Goal: Task Accomplishment & Management: Manage account settings

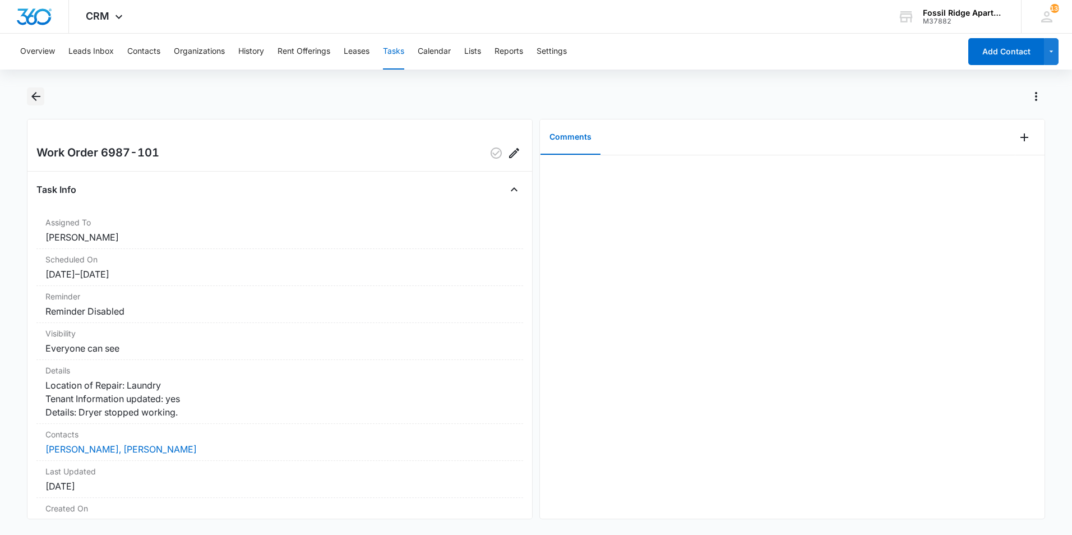
click at [39, 97] on icon "Back" at bounding box center [35, 96] width 9 height 9
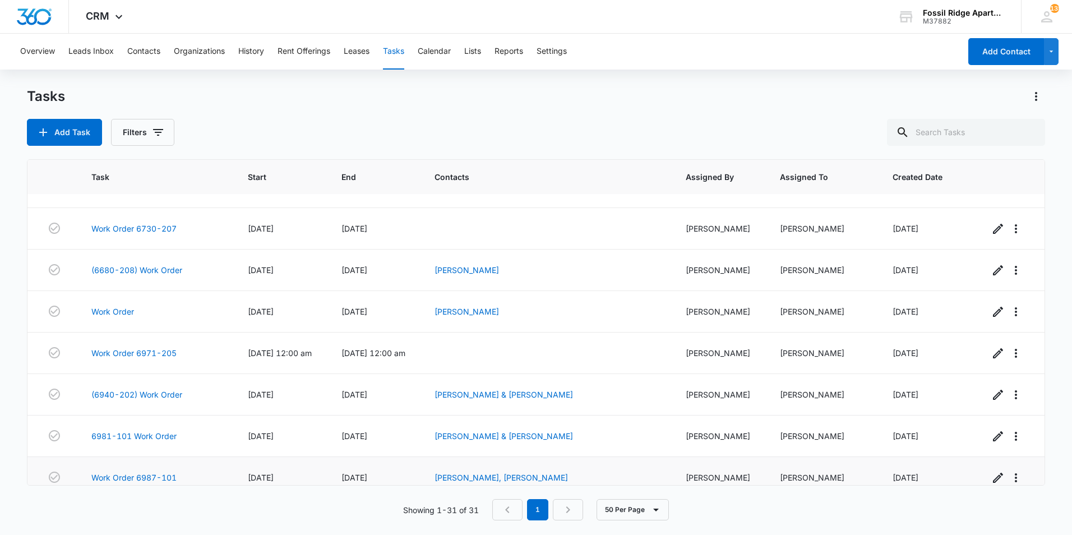
scroll to position [995, 0]
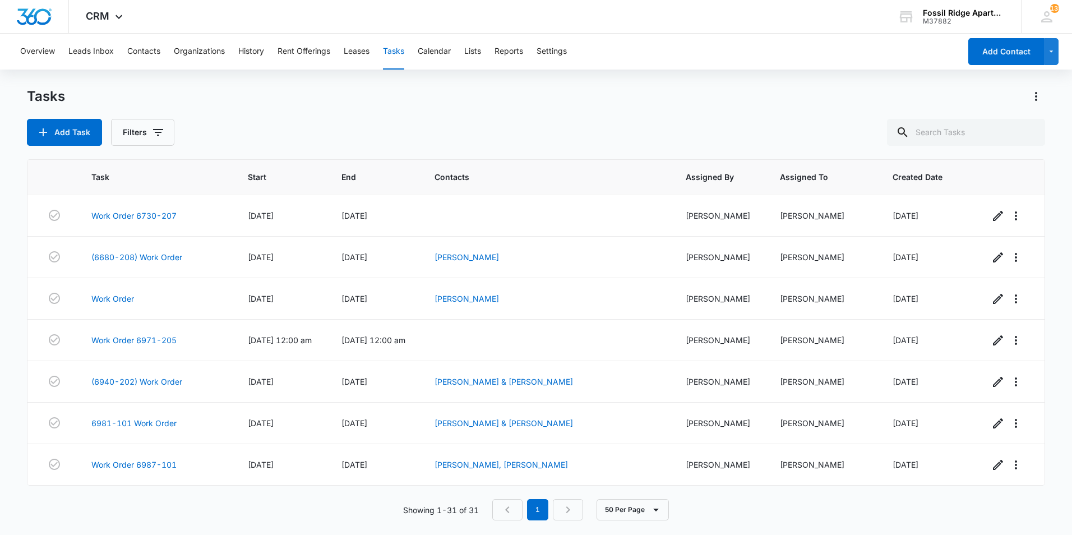
drag, startPoint x: 507, startPoint y: 64, endPoint x: 471, endPoint y: 118, distance: 65.1
click at [471, 118] on div "Tasks Add Task Filters" at bounding box center [536, 116] width 1018 height 58
click at [145, 468] on link "Work Order 6987-101" at bounding box center [133, 464] width 85 height 12
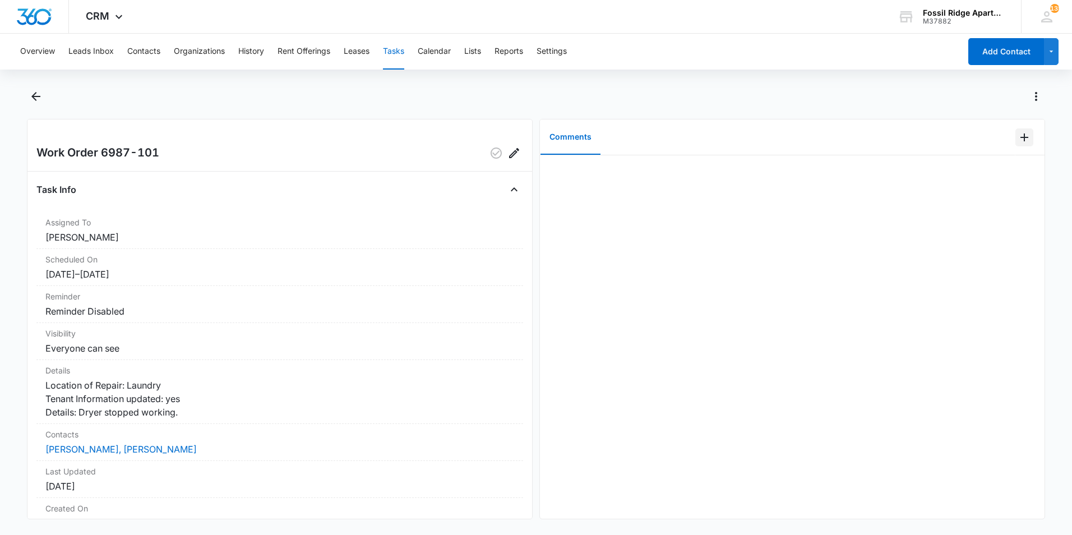
click at [1020, 134] on icon "Add Comment" at bounding box center [1023, 137] width 13 height 13
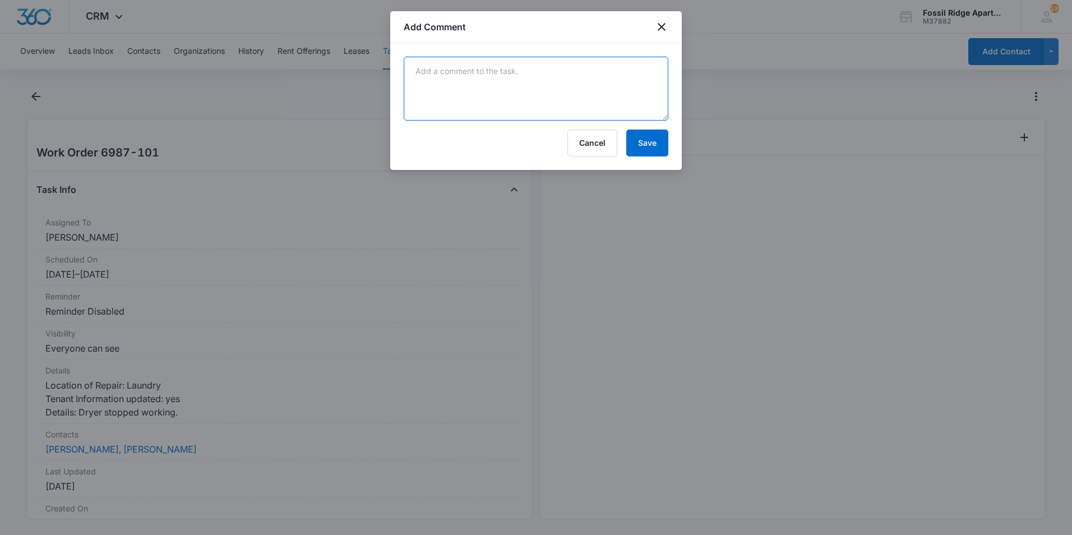
click at [574, 96] on textarea at bounding box center [536, 89] width 265 height 64
drag, startPoint x: 570, startPoint y: 98, endPoint x: 418, endPoint y: 105, distance: 152.1
click at [418, 105] on textarea "Reset breaker box, unplugged and plugged back in the W/D. bUT, IT STILL DID NOT…" at bounding box center [536, 89] width 265 height 64
click at [645, 70] on textarea "Reset breaker box, unplugged and plugged back in the W/D. but it still did not …" at bounding box center [536, 89] width 265 height 64
click at [640, 73] on textarea "Reset breaker box, unplugged and plugged back in the W/D. but it still did not …" at bounding box center [536, 89] width 265 height 64
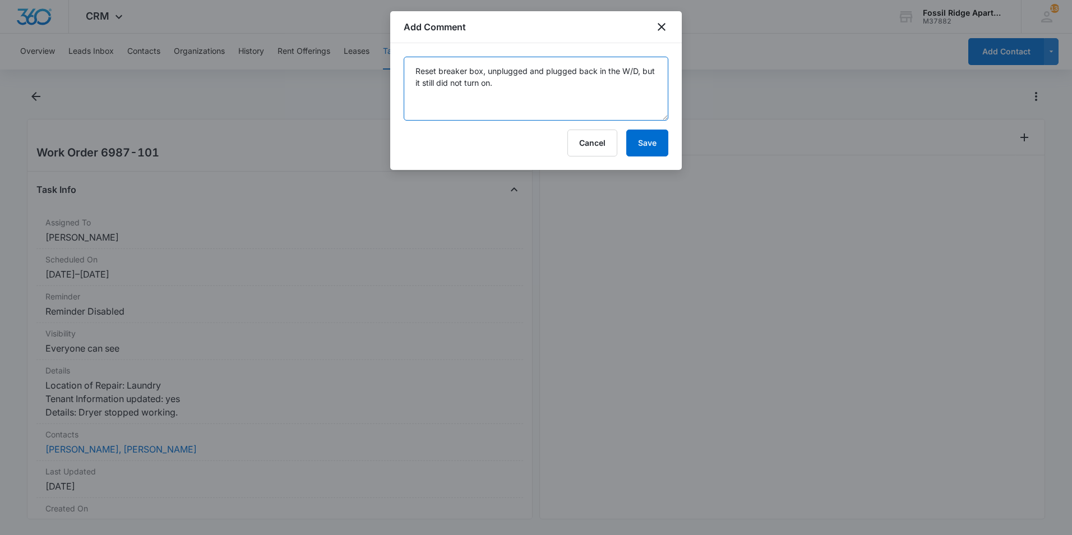
click at [511, 89] on textarea "Reset breaker box, unplugged and plugged back in the W/D, but it still did not …" at bounding box center [536, 89] width 265 height 64
type textarea "Reset breaker box, unplugged and plugged back in the W/D, but it still did not …"
click at [655, 147] on button "Save" at bounding box center [647, 142] width 42 height 27
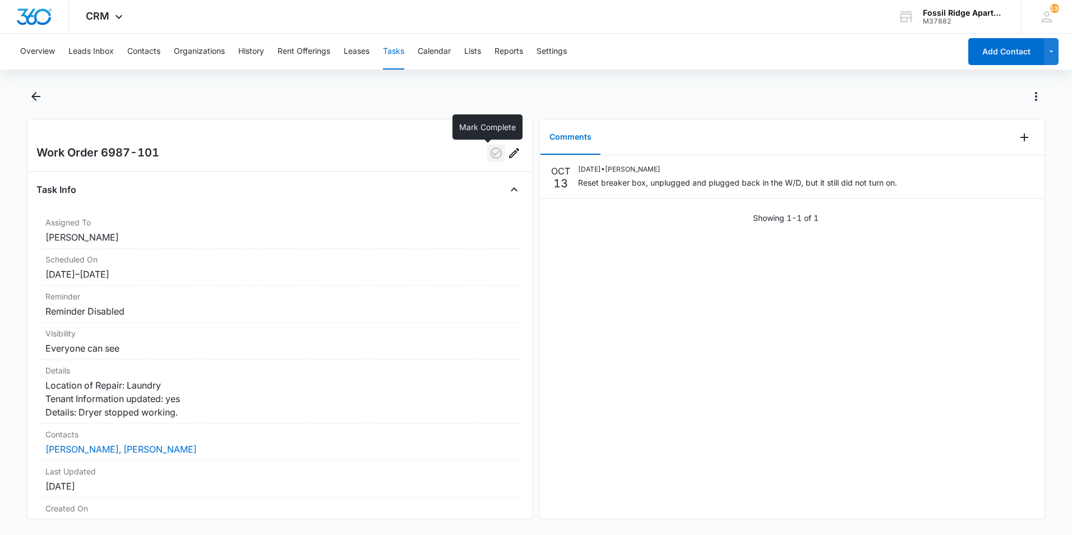
click at [492, 150] on icon "button" at bounding box center [495, 152] width 11 height 11
click at [39, 94] on icon "Back" at bounding box center [35, 96] width 13 height 13
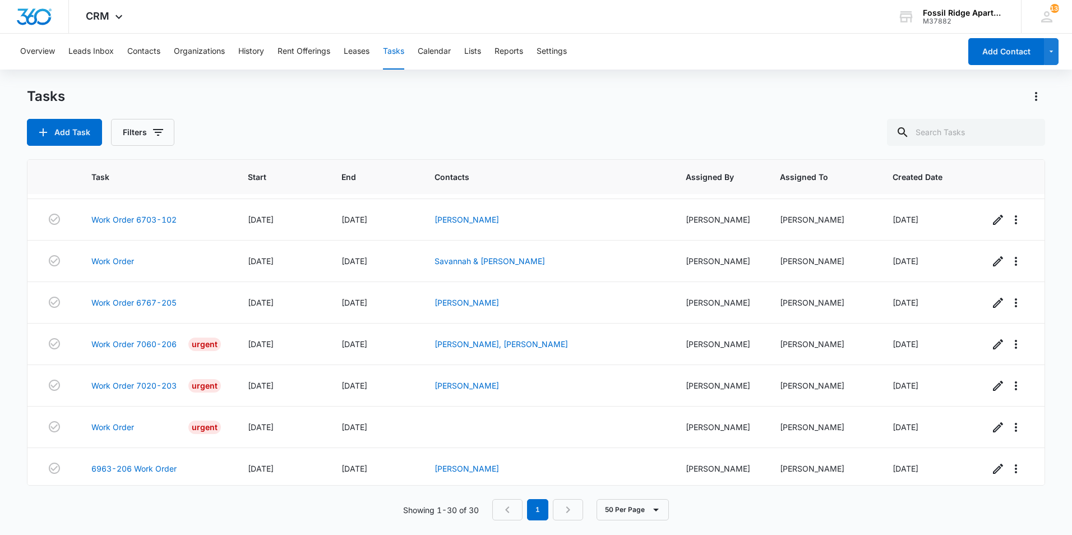
scroll to position [953, 0]
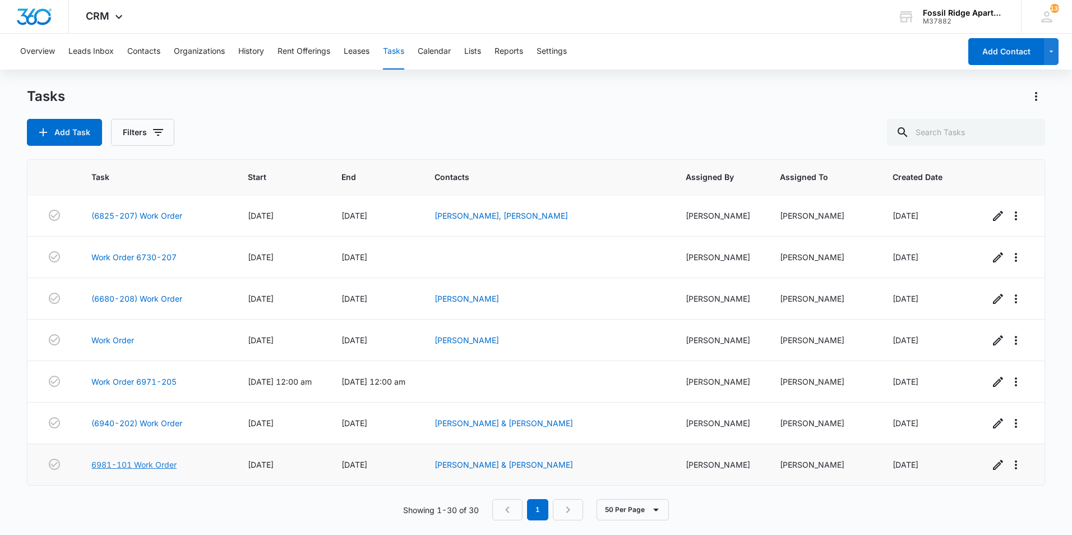
click at [156, 462] on link "6981-101 Work Order" at bounding box center [133, 464] width 85 height 12
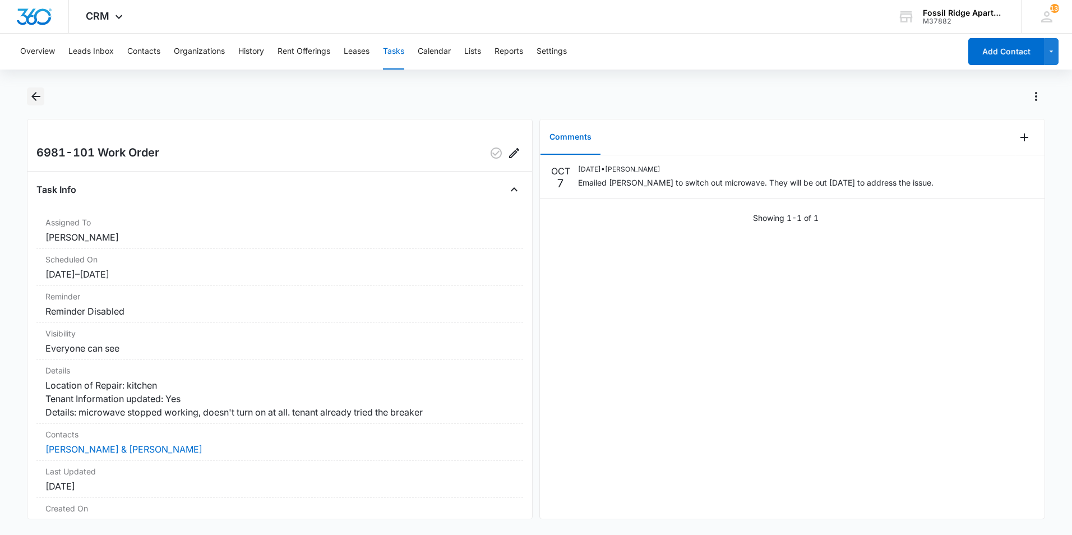
click at [31, 100] on icon "Back" at bounding box center [35, 96] width 13 height 13
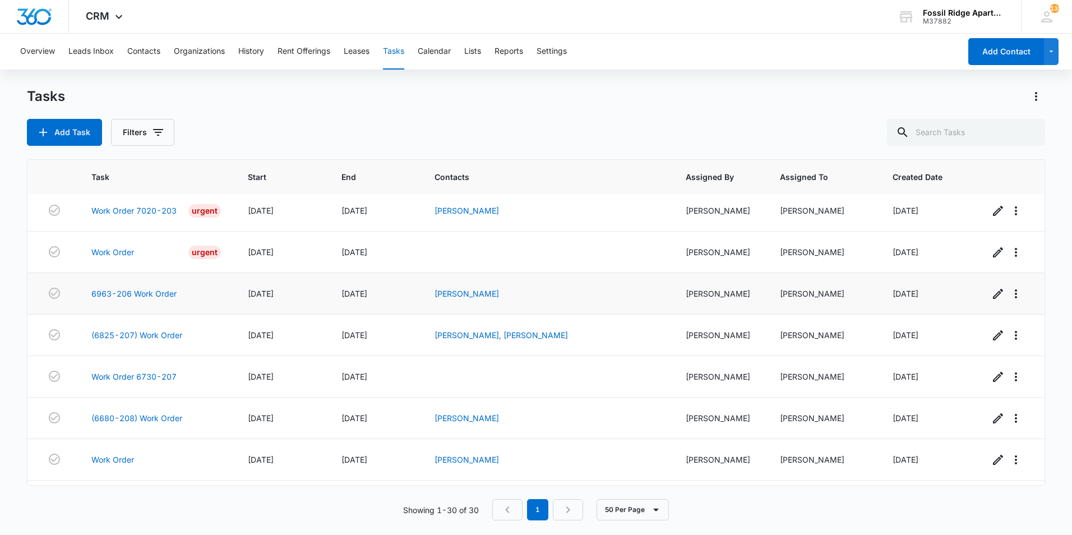
scroll to position [953, 0]
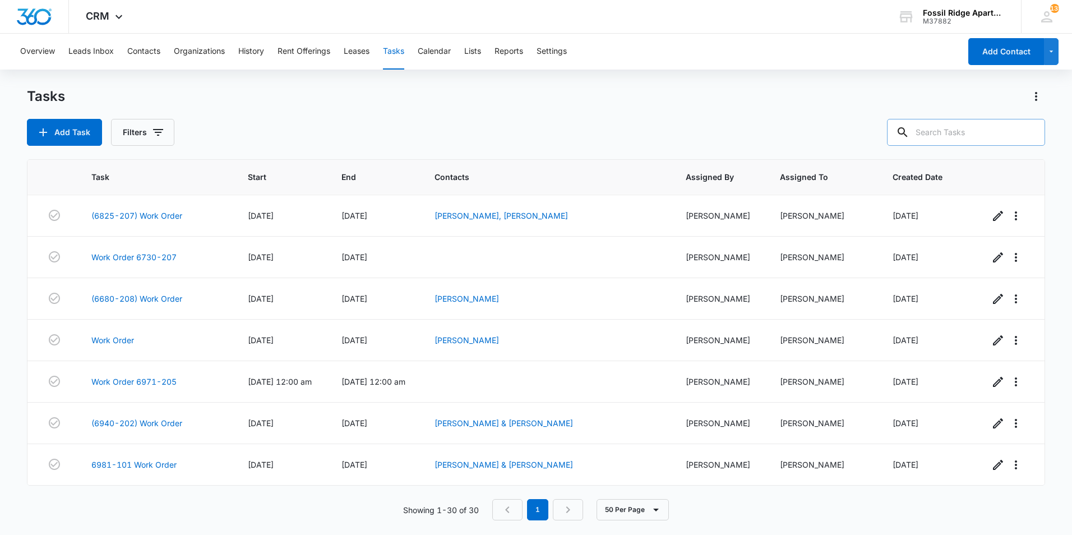
click at [947, 124] on input "text" at bounding box center [966, 132] width 158 height 27
type input "6987-101"
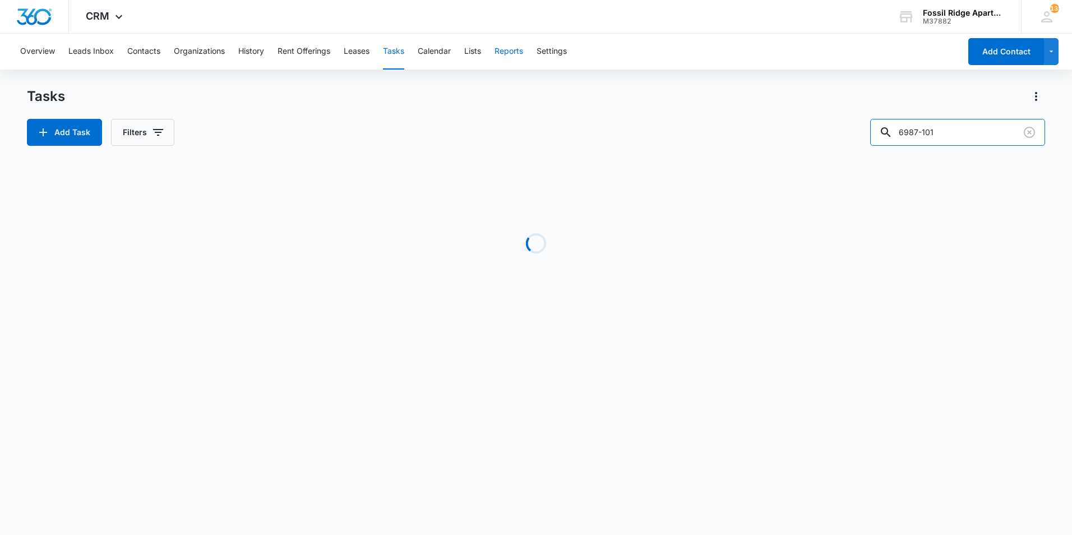
scroll to position [0, 0]
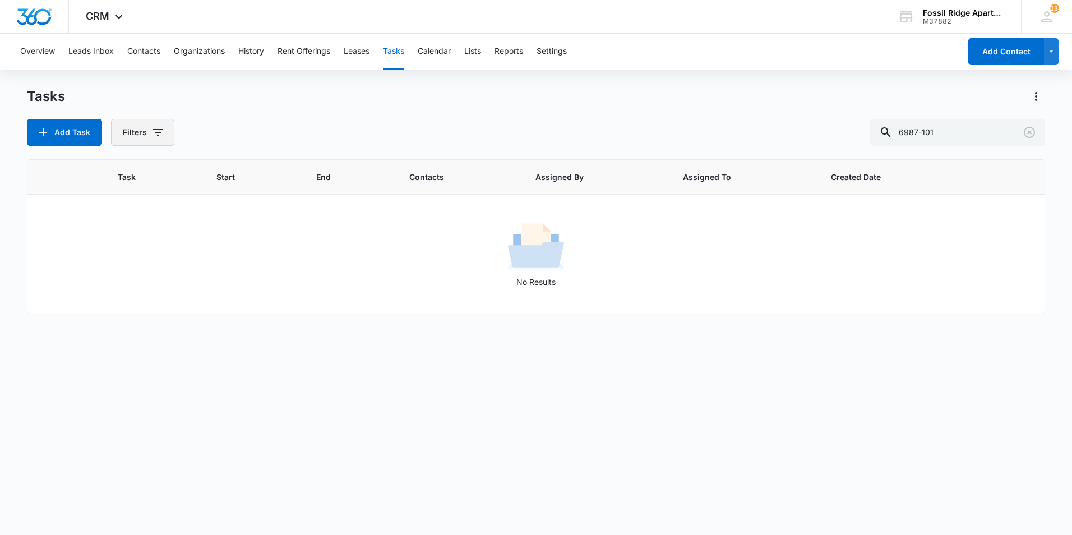
drag, startPoint x: 124, startPoint y: 132, endPoint x: 124, endPoint y: 143, distance: 11.2
click at [124, 134] on button "Filters" at bounding box center [142, 132] width 63 height 27
click at [138, 267] on label "Complete" at bounding box center [188, 267] width 129 height 12
click at [125, 267] on input "Complete" at bounding box center [124, 266] width 1 height 1
radio input "false"
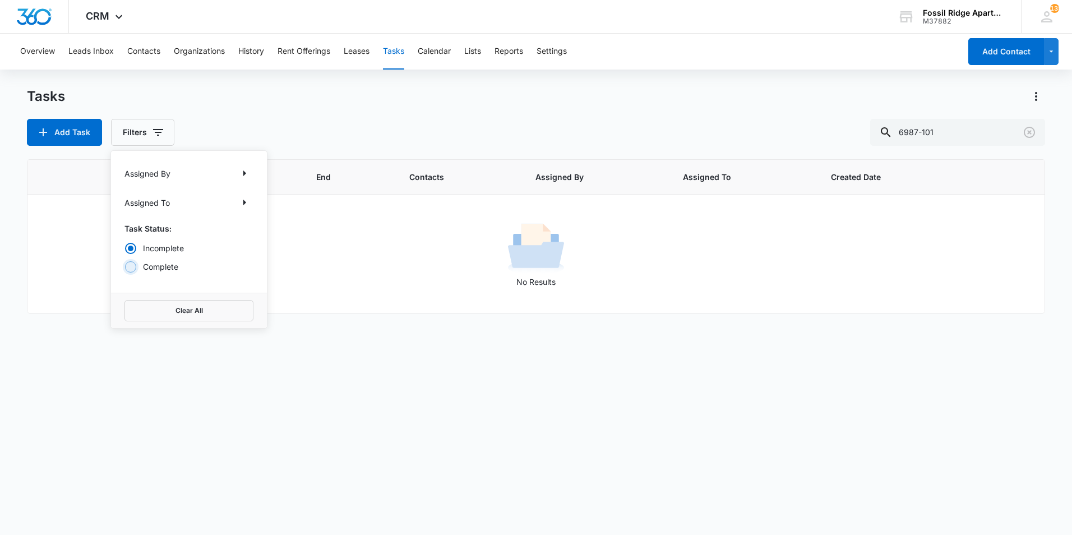
radio input "true"
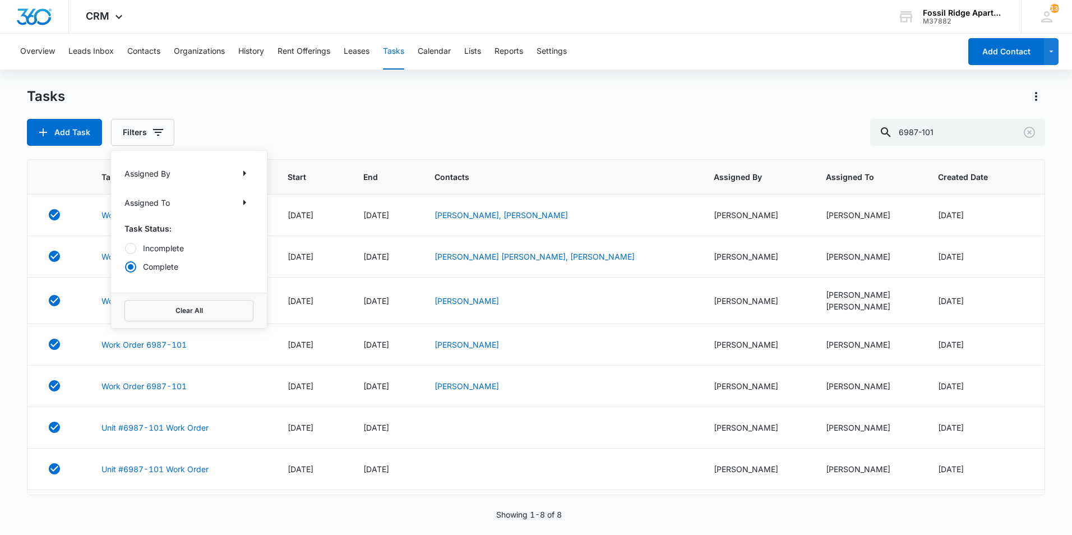
click at [197, 109] on div "Tasks Add Task Filters Assigned By Assigned To Task Status: Incomplete Complete…" at bounding box center [536, 116] width 1018 height 58
click at [174, 215] on link "Work Order 6987-101" at bounding box center [143, 215] width 85 height 12
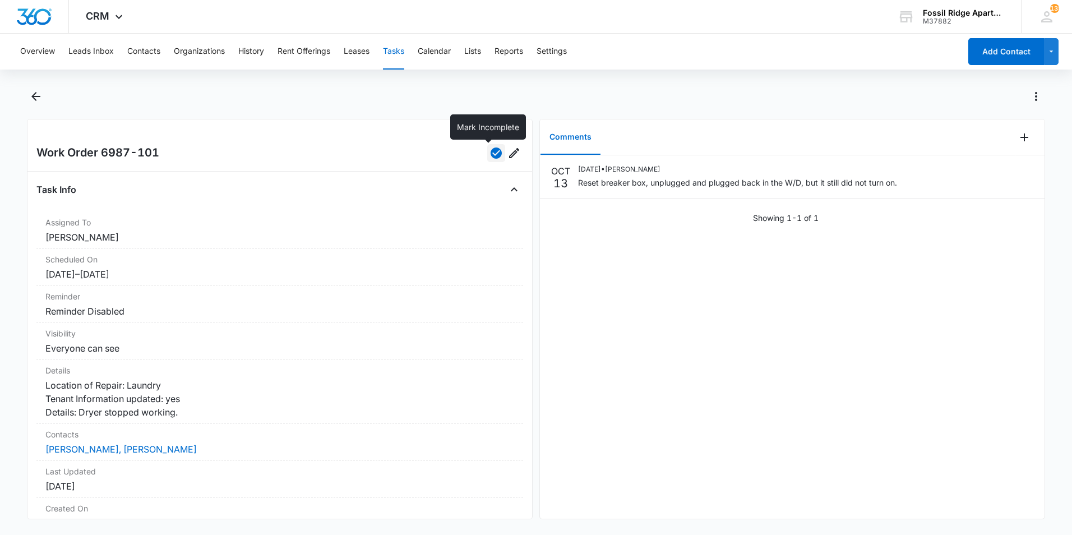
click at [490, 154] on icon "button" at bounding box center [495, 152] width 11 height 11
click at [30, 94] on icon "Back" at bounding box center [35, 96] width 13 height 13
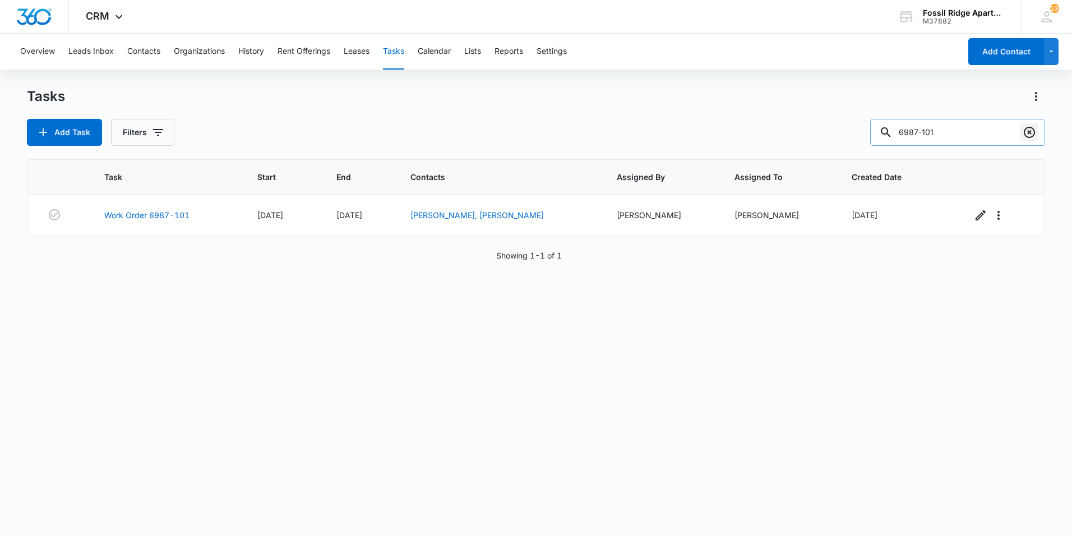
click at [1033, 128] on icon "Clear" at bounding box center [1028, 132] width 11 height 11
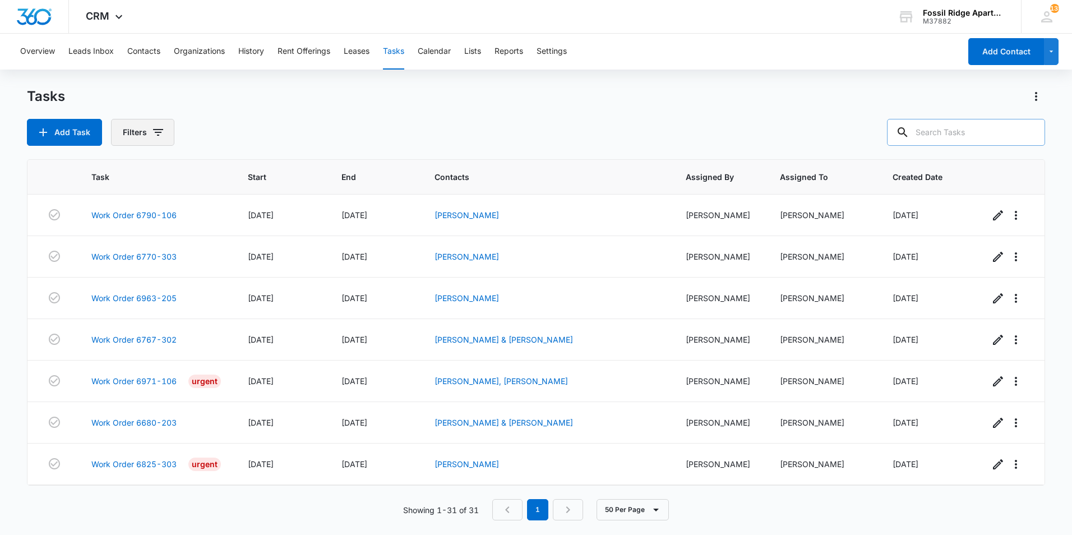
click at [145, 133] on button "Filters" at bounding box center [142, 132] width 63 height 27
click at [294, 87] on div "Tasks" at bounding box center [536, 96] width 1018 height 18
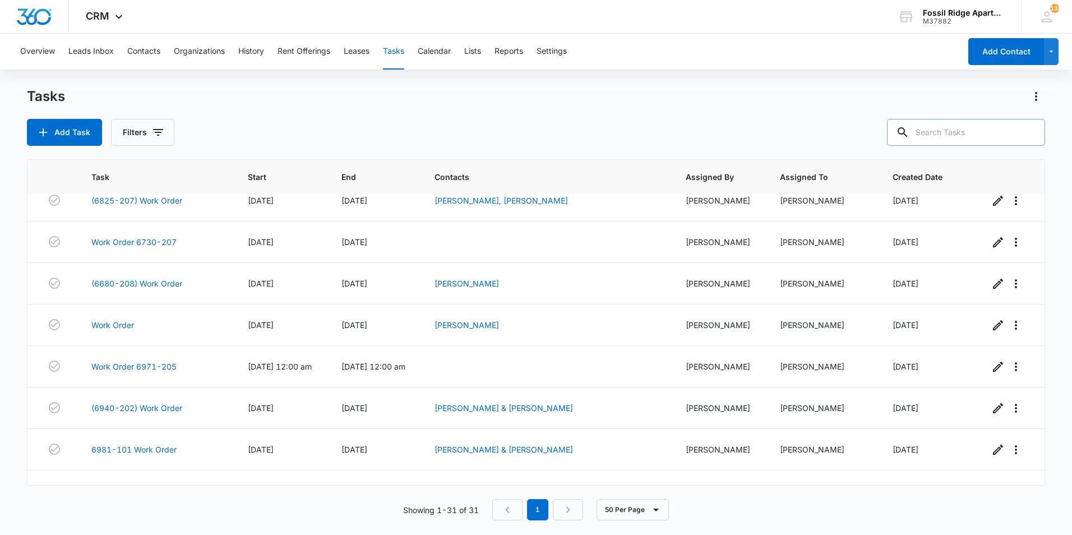
scroll to position [995, 0]
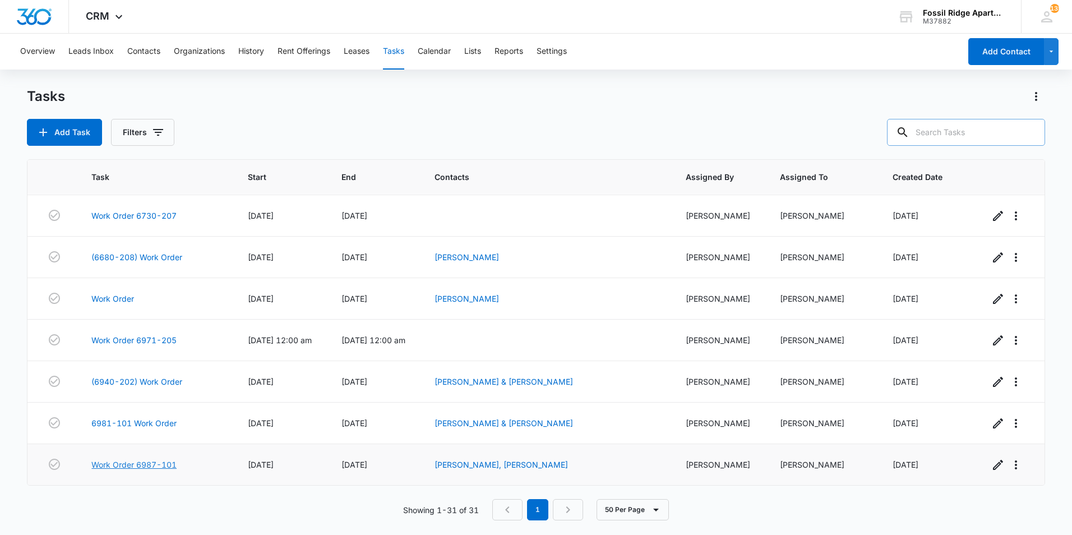
click at [146, 462] on link "Work Order 6987-101" at bounding box center [133, 464] width 85 height 12
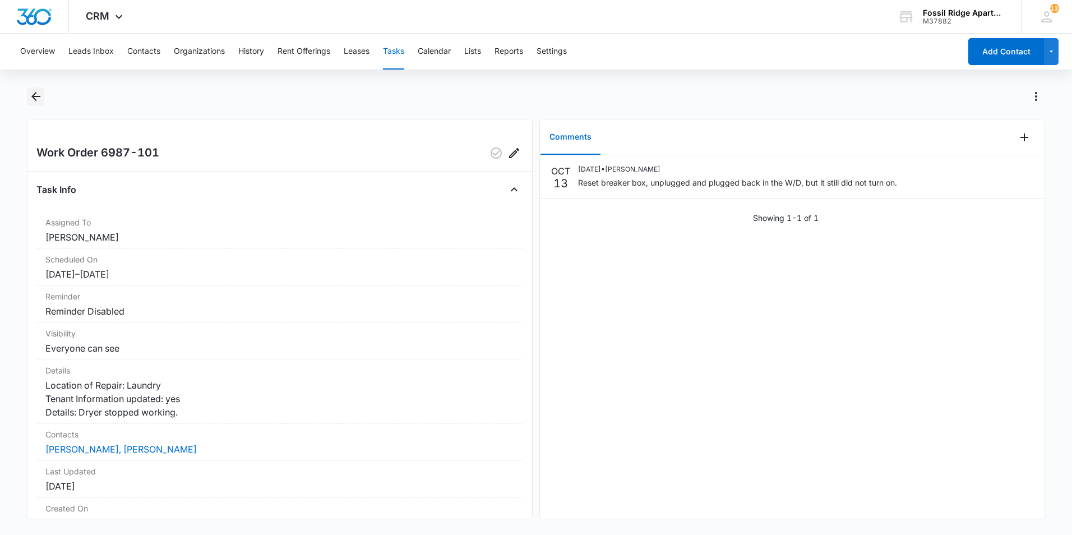
click at [28, 99] on button "Back" at bounding box center [35, 96] width 17 height 18
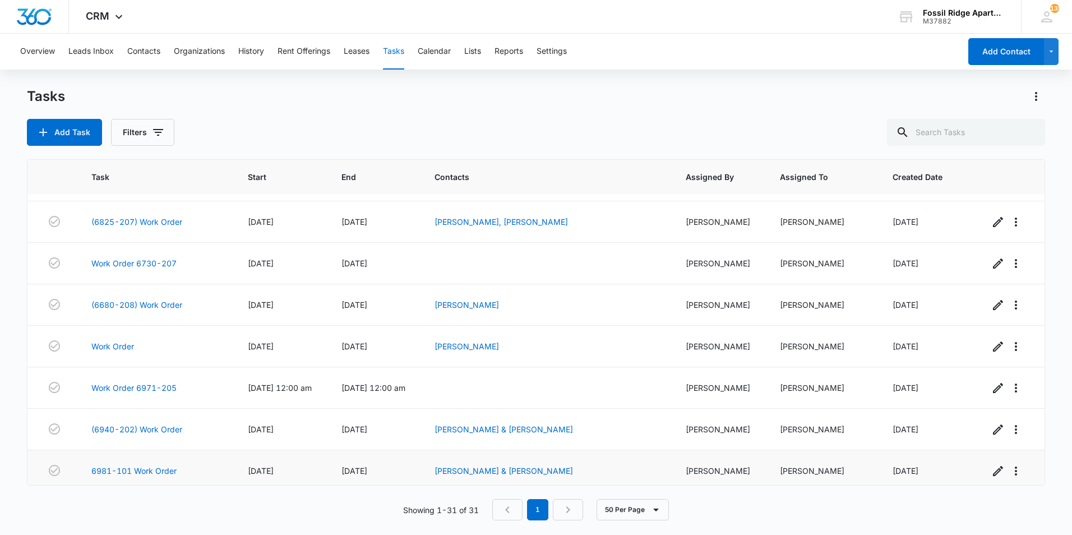
scroll to position [995, 0]
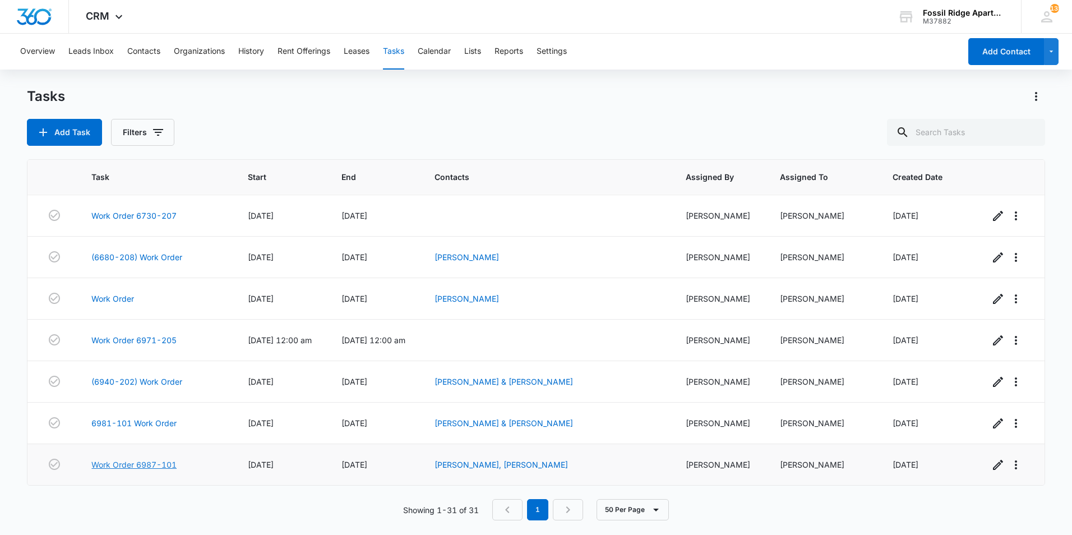
click at [145, 463] on link "Work Order 6987-101" at bounding box center [133, 464] width 85 height 12
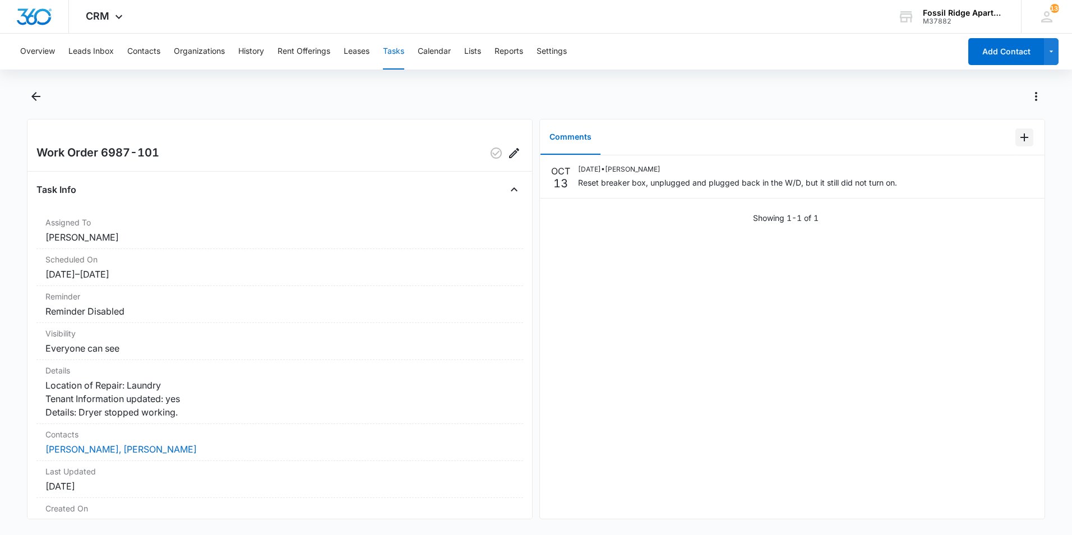
click at [1015, 143] on button "Add Comment" at bounding box center [1024, 137] width 18 height 18
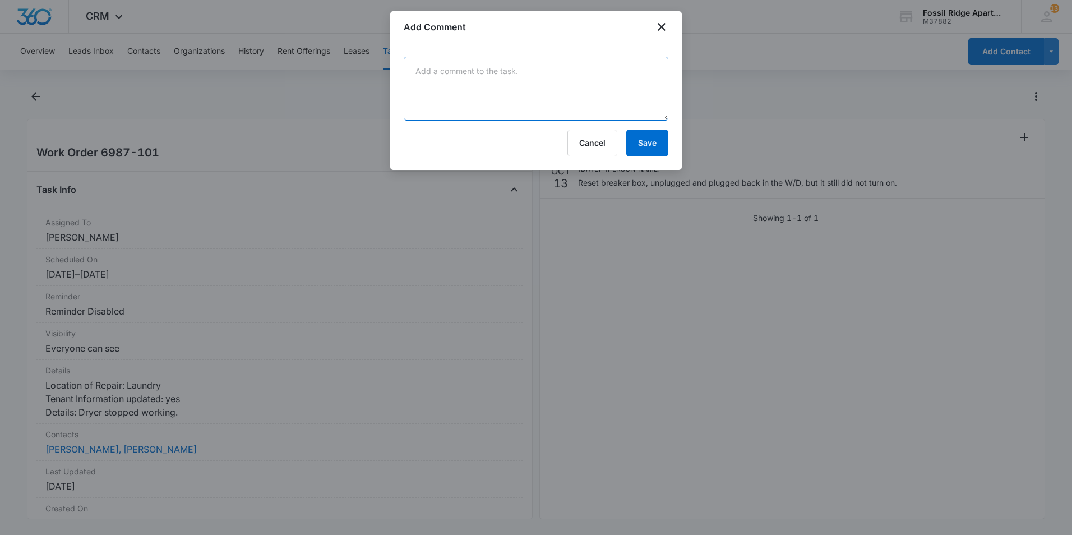
click at [613, 81] on textarea at bounding box center [536, 89] width 265 height 64
click at [472, 77] on textarea at bounding box center [536, 89] width 265 height 64
click at [535, 72] on textarea at bounding box center [536, 89] width 265 height 64
click at [506, 71] on textarea at bounding box center [536, 89] width 265 height 64
click at [489, 62] on textarea at bounding box center [536, 89] width 265 height 64
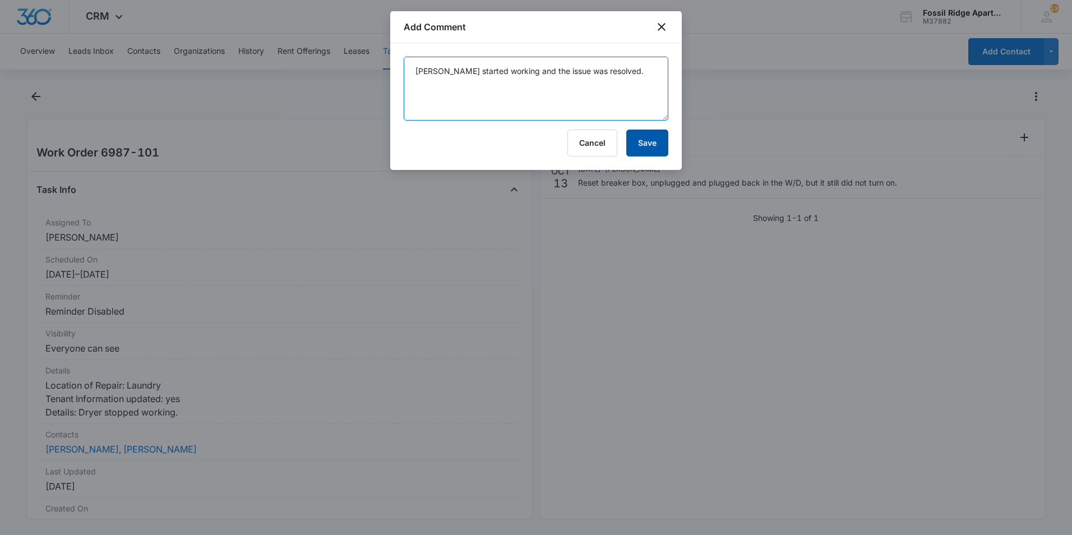
type textarea "Dryer started working and the issue was resolved."
click at [645, 149] on button "Save" at bounding box center [647, 142] width 42 height 27
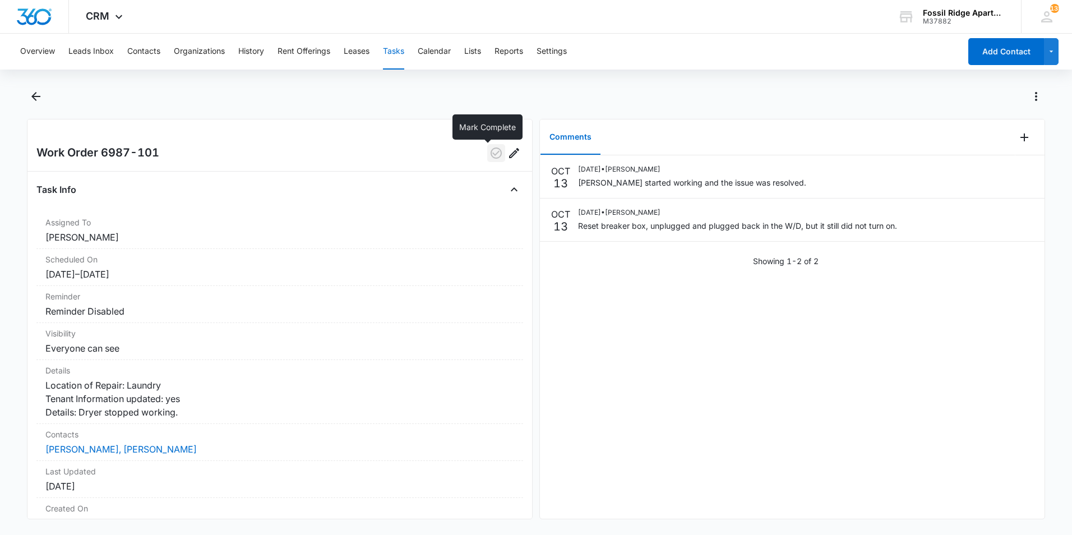
click at [493, 151] on icon "button" at bounding box center [495, 152] width 11 height 11
click at [28, 92] on button "Back" at bounding box center [35, 96] width 17 height 18
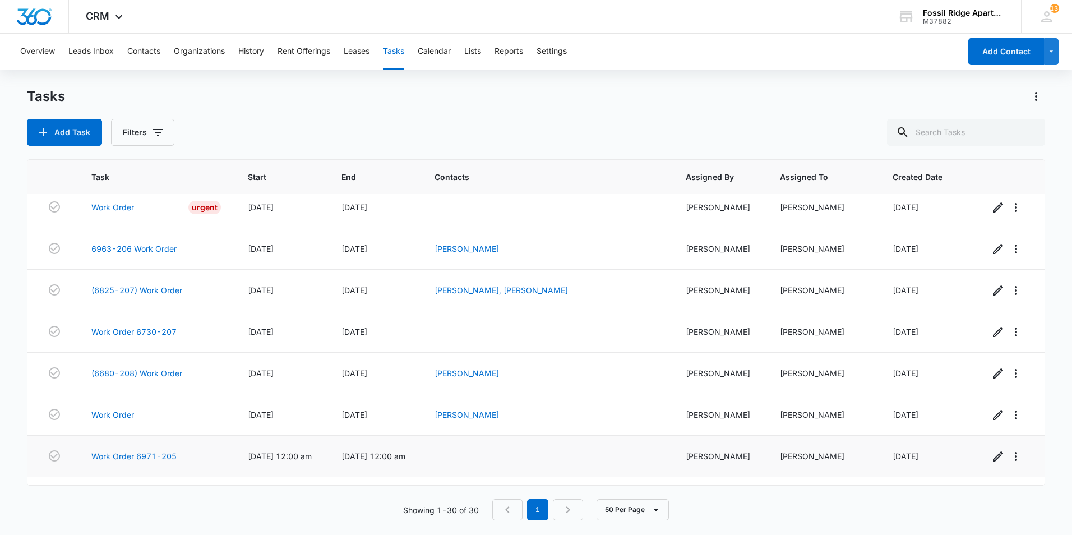
scroll to position [953, 0]
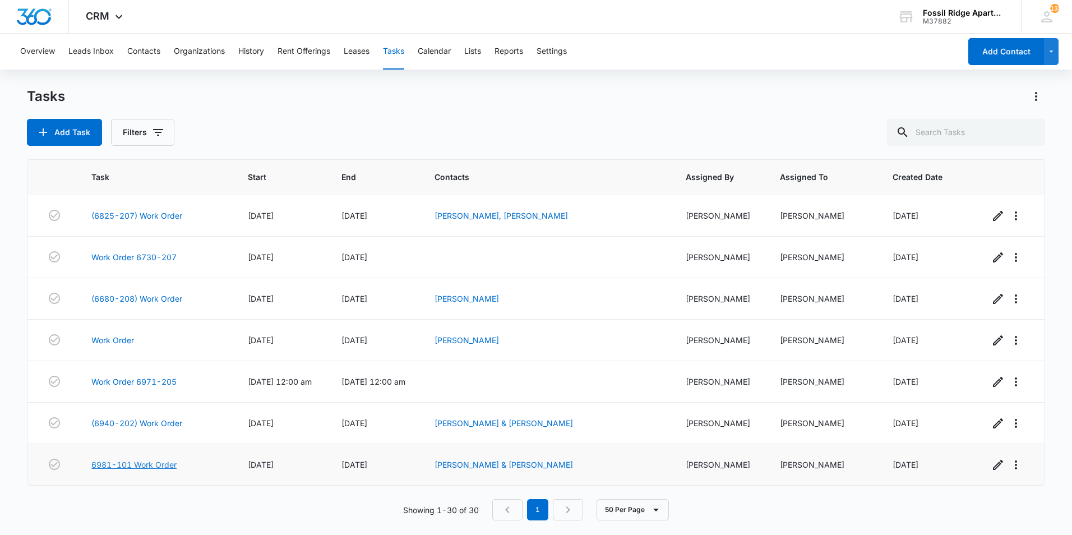
click at [118, 463] on link "6981-101 Work Order" at bounding box center [133, 464] width 85 height 12
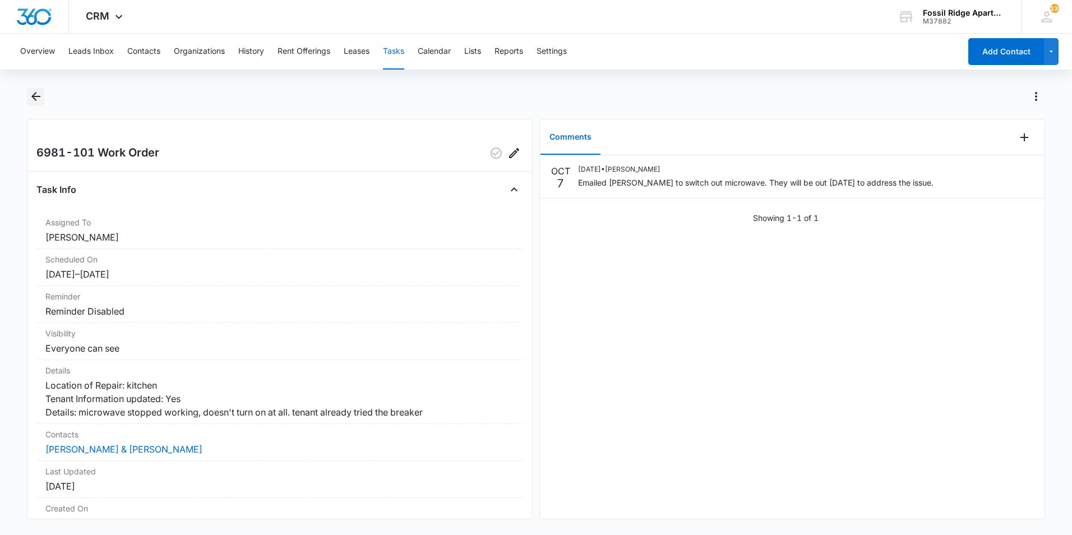
click at [34, 100] on icon "Back" at bounding box center [35, 96] width 13 height 13
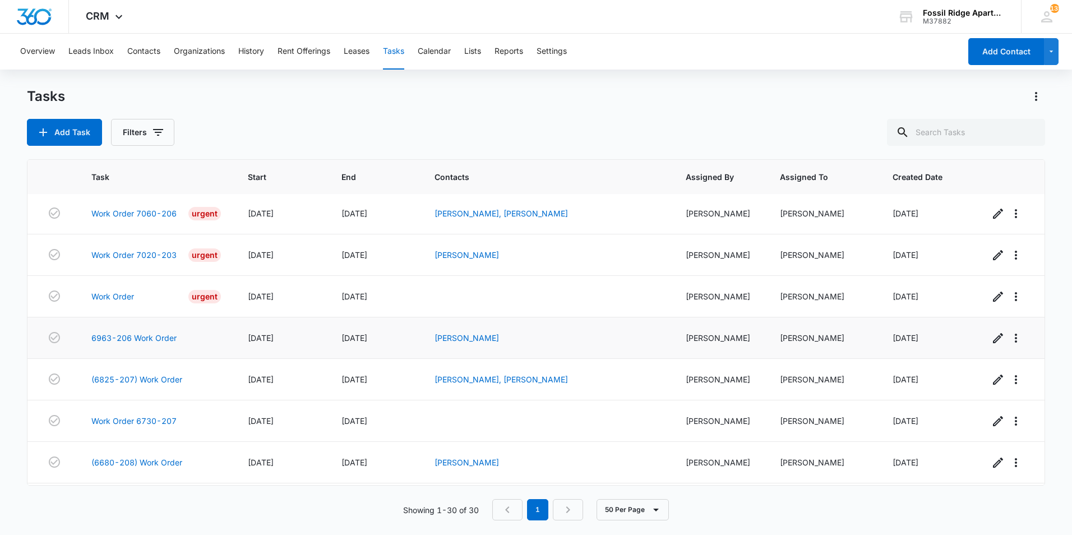
scroll to position [785, 0]
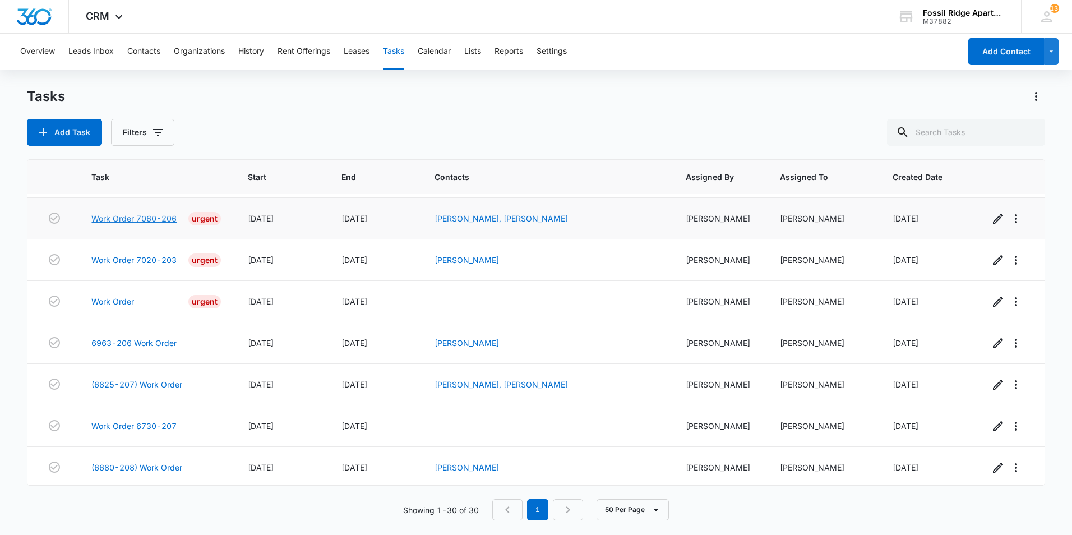
click at [156, 223] on link "Work Order 7060-206" at bounding box center [133, 218] width 85 height 12
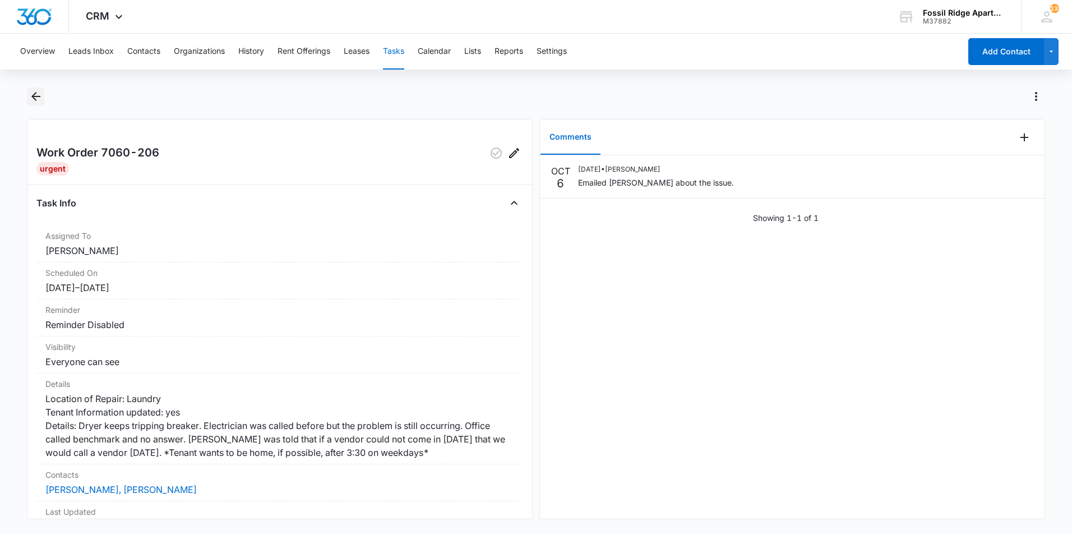
click at [41, 99] on icon "Back" at bounding box center [35, 96] width 13 height 13
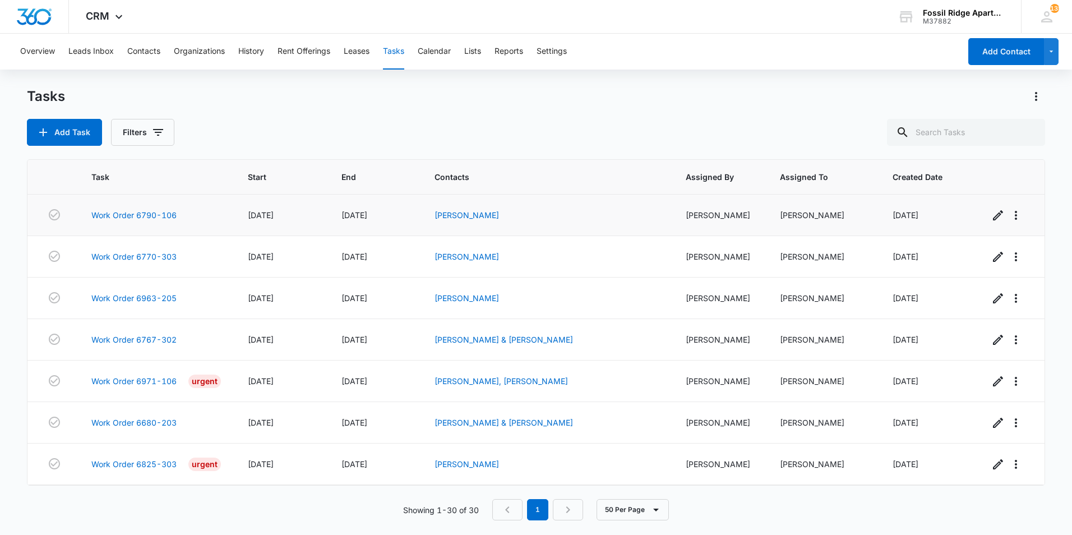
click at [139, 208] on td "Work Order 6790-106" at bounding box center [156, 214] width 156 height 41
click at [137, 216] on link "Work Order 6790-106" at bounding box center [133, 215] width 85 height 12
